Goal: Transaction & Acquisition: Purchase product/service

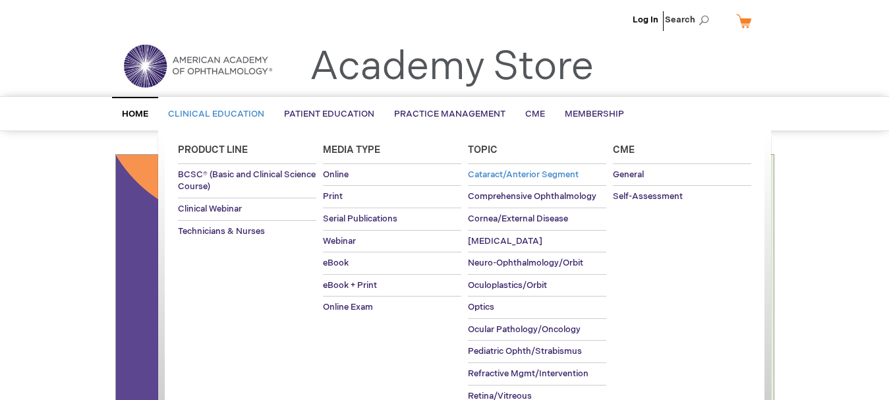
click at [522, 177] on span "Cataract/Anterior Segment" at bounding box center [523, 174] width 111 height 11
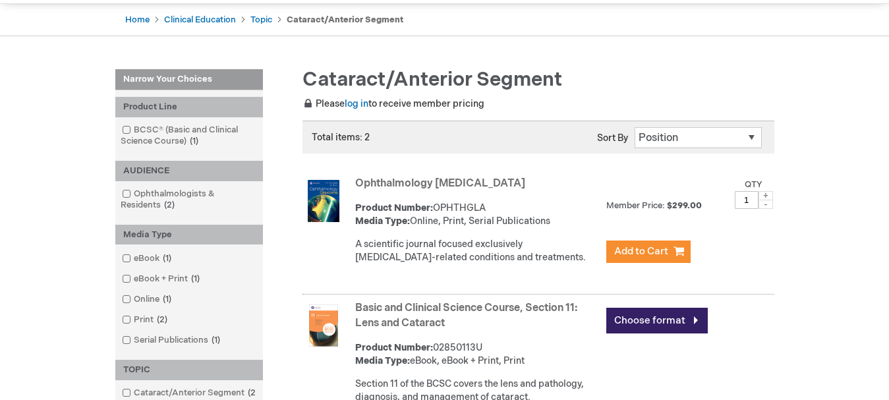
scroll to position [121, 0]
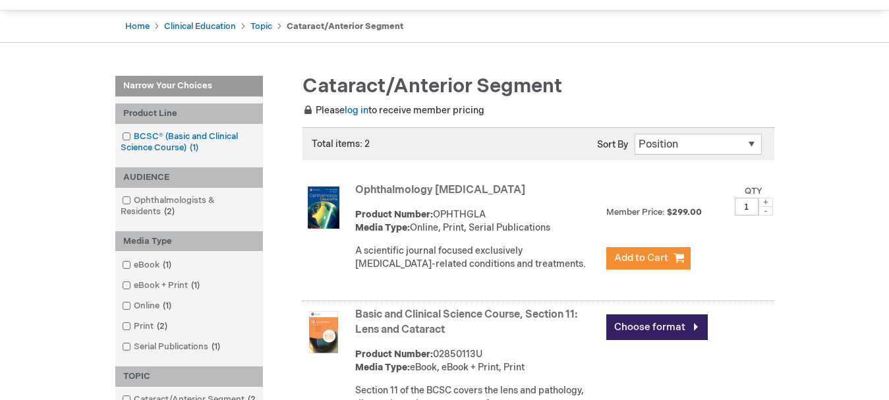
click at [134, 134] on span at bounding box center [134, 136] width 0 height 11
click at [194, 138] on link "BCSC® (Basic and Clinical Science Course) 1 item" at bounding box center [189, 143] width 141 height 24
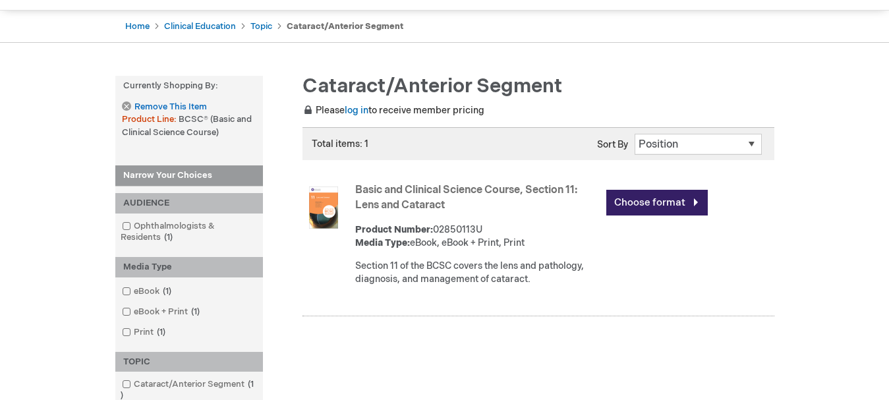
click at [391, 191] on link "Basic and Clinical Science Course, Section 11: Lens and Cataract" at bounding box center [466, 198] width 222 height 28
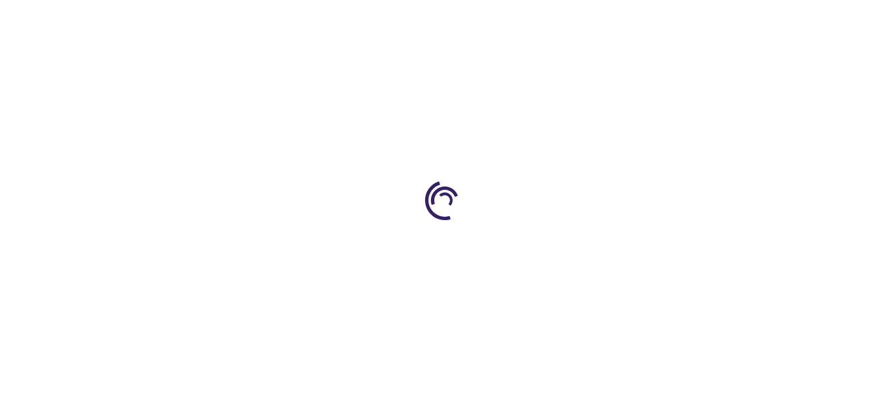
type input "0"
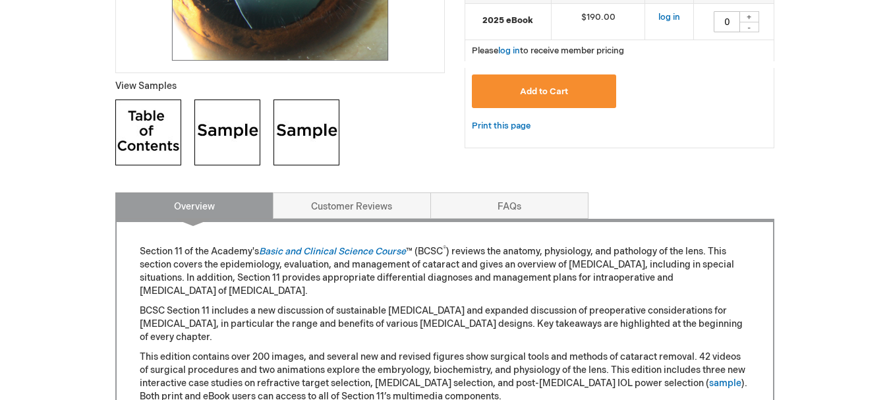
scroll to position [462, 0]
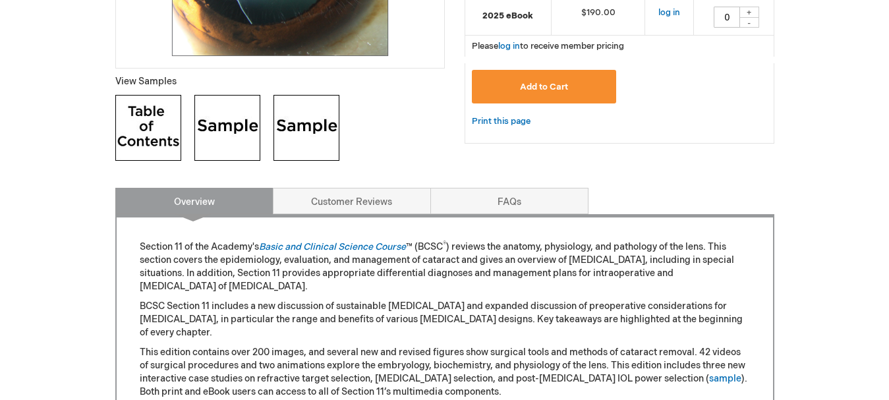
click at [139, 121] on img at bounding box center [148, 128] width 66 height 66
